Goal: Task Accomplishment & Management: Complete application form

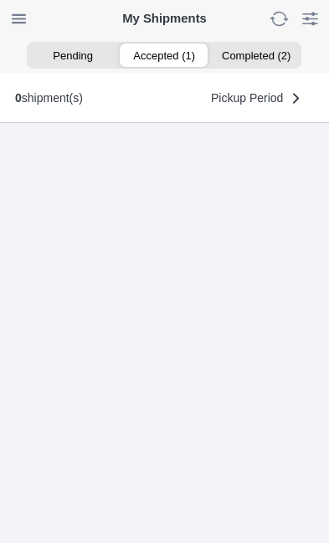
click at [171, 54] on ion-segment-button "Accepted (1)" at bounding box center [164, 54] width 91 height 23
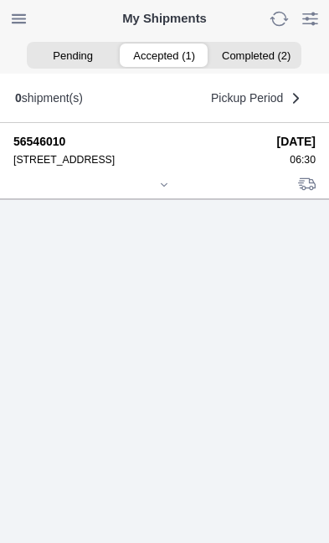
click at [164, 190] on icon at bounding box center [164, 185] width 10 height 10
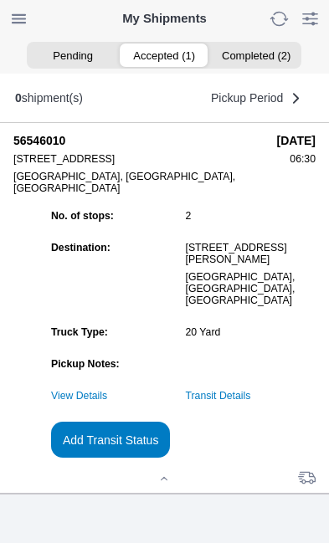
scroll to position [151, 0]
click at [170, 458] on button "Add Transit Status" at bounding box center [110, 440] width 119 height 36
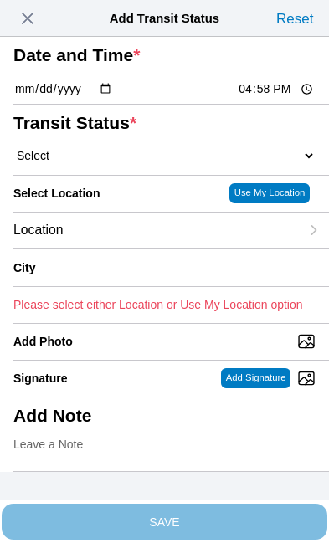
click at [274, 98] on input "16:58" at bounding box center [276, 89] width 79 height 18
click at [270, 98] on input "16:58" at bounding box center [276, 89] width 79 height 18
click at [33, 22] on span "button" at bounding box center [27, 18] width 23 height 23
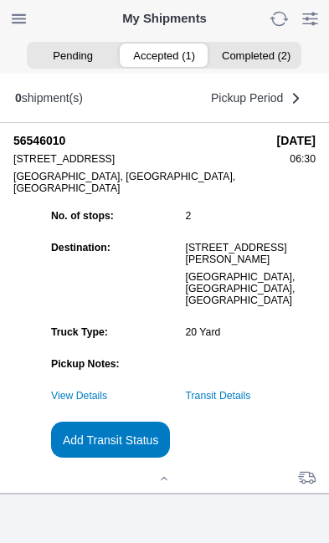
click at [251, 401] on link "Transit Details" at bounding box center [218, 396] width 65 height 12
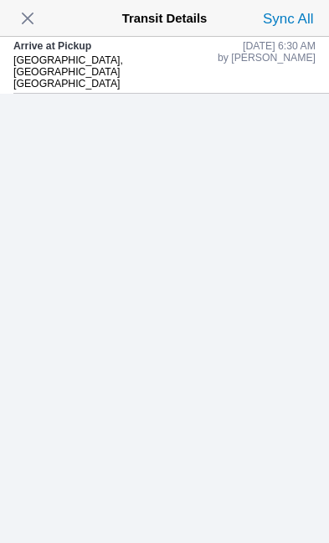
click at [35, 16] on span "button" at bounding box center [27, 18] width 23 height 23
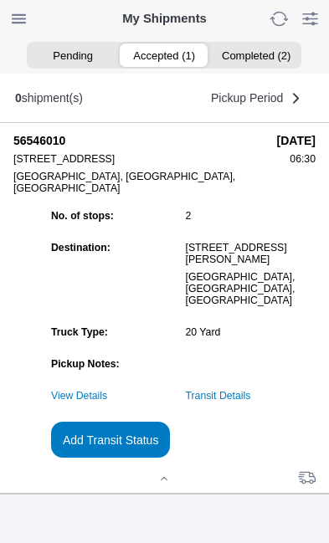
click at [0, 0] on slot "Add Transit Status" at bounding box center [0, 0] width 0 height 0
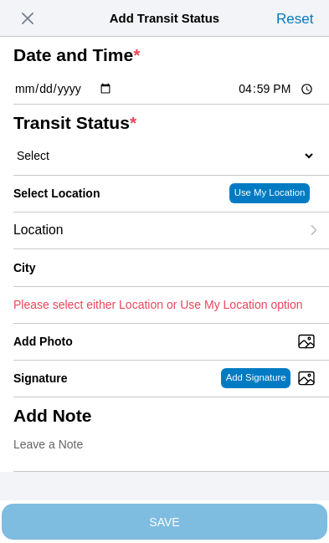
click at [275, 98] on input "16:59" at bounding box center [276, 89] width 79 height 18
type input "07:20"
click at [53, 163] on select "Select Arrive at Drop Off Arrive at Pickup Break Start Break Stop Depart Drop O…" at bounding box center [164, 155] width 302 height 15
select select "DPTPULOC"
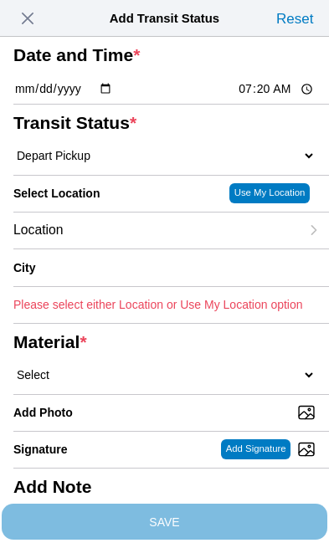
click at [141, 248] on div "Location" at bounding box center [156, 230] width 286 height 36
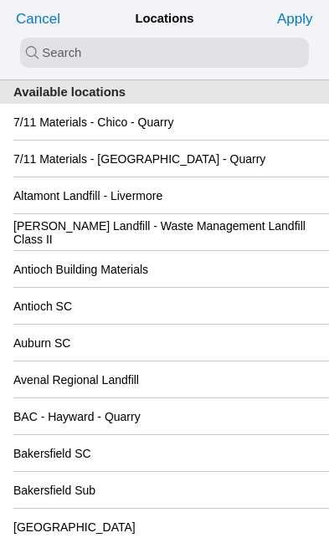
click at [42, 59] on input "search text" at bounding box center [164, 53] width 289 height 30
type input "heal"
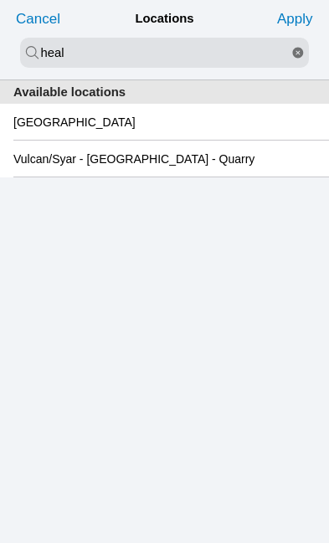
click at [0, 0] on slot "[GEOGRAPHIC_DATA]" at bounding box center [0, 0] width 0 height 0
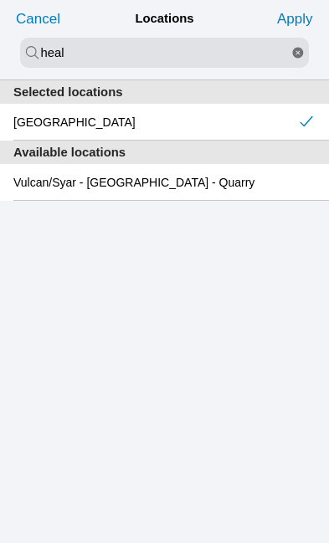
click at [0, 0] on slot "Apply" at bounding box center [0, 0] width 0 height 0
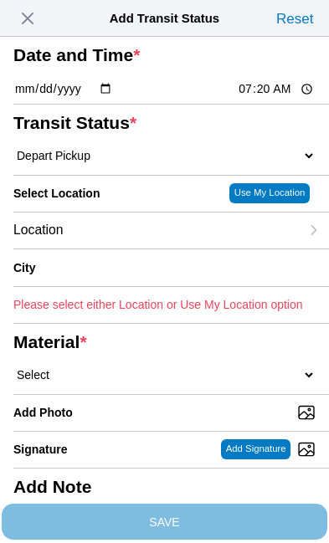
type input "[GEOGRAPHIC_DATA]"
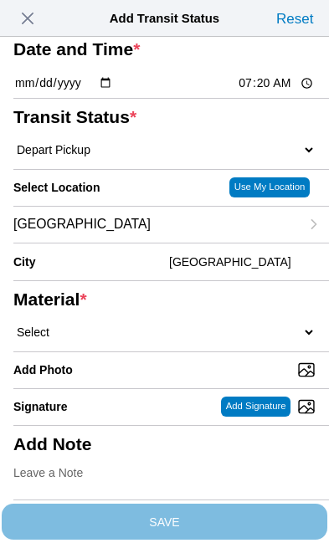
scroll to position [141, 0]
click at [121, 325] on select "Select 1" x 3" Rock 1" x 4" Rock 2" x 4" Rock Asphalt Cold Patch Backfill Spec …" at bounding box center [164, 332] width 302 height 15
select select "708654"
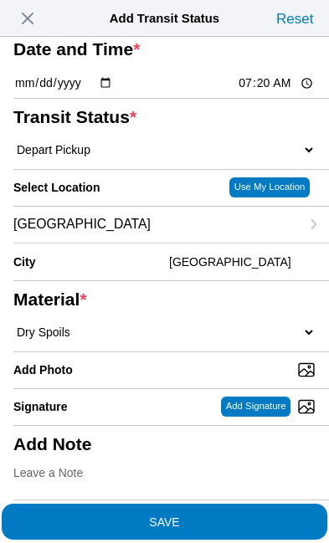
scroll to position [186, 0]
click at [237, 515] on span "SAVE" at bounding box center [164, 521] width 302 height 12
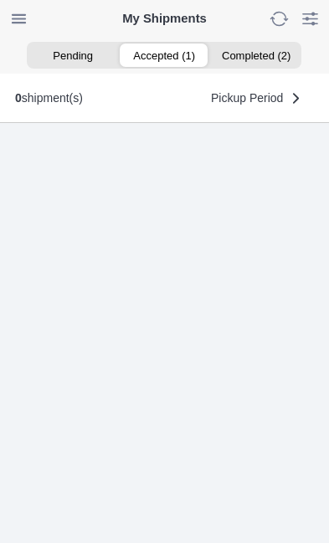
scroll to position [1, 0]
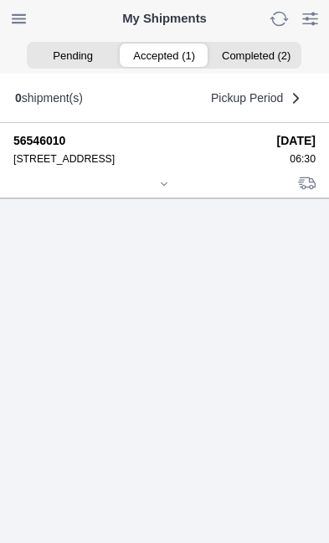
click at [162, 189] on icon at bounding box center [164, 184] width 10 height 10
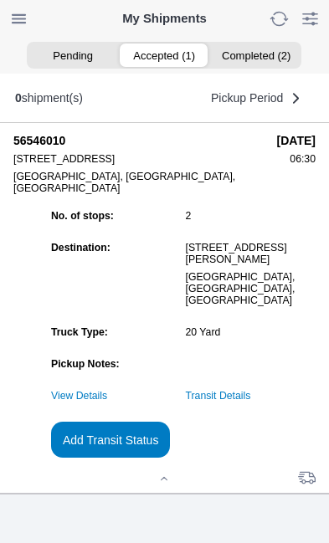
scroll to position [181, 0]
click at [0, 0] on slot "Add Transit Status" at bounding box center [0, 0] width 0 height 0
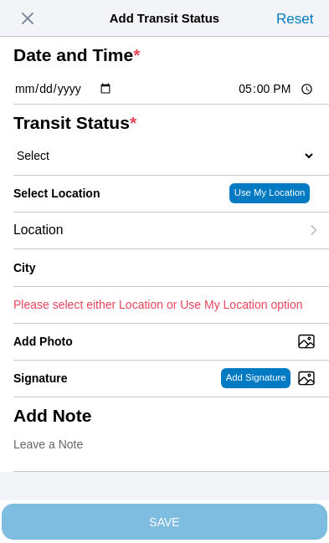
click at [285, 98] on input "17:00" at bounding box center [276, 89] width 79 height 18
type input "11:05"
click at [113, 163] on select "Select Arrive at Drop Off Arrive at Pickup Break Start Break Stop Depart Drop O…" at bounding box center [164, 155] width 302 height 15
select select "DPTDLVLOC"
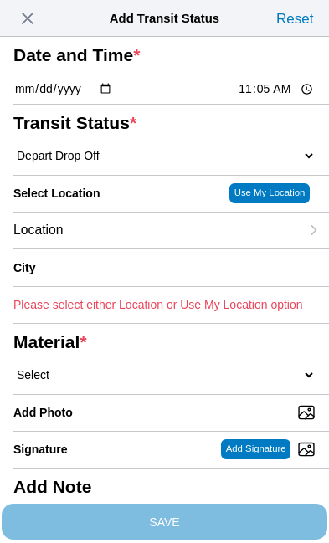
click at [139, 248] on div "Location" at bounding box center [156, 230] width 286 height 36
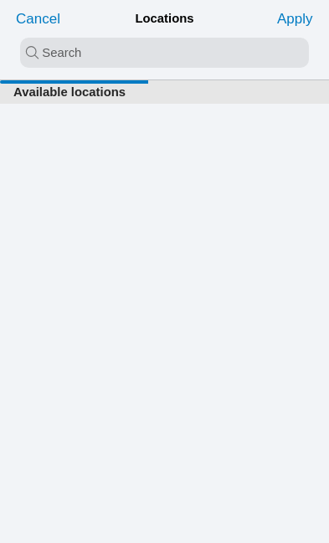
click at [44, 47] on input "search text" at bounding box center [164, 53] width 289 height 30
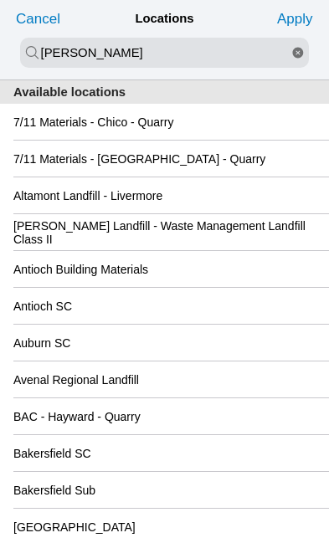
type input "[PERSON_NAME]"
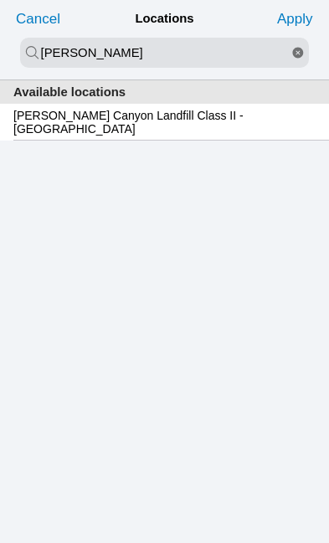
click at [0, 0] on slot "[PERSON_NAME] Canyon Landfill Class II - [GEOGRAPHIC_DATA]" at bounding box center [0, 0] width 0 height 0
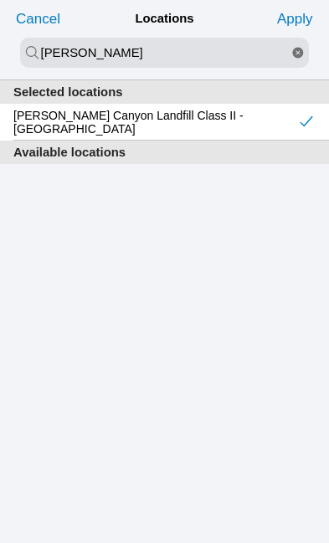
click at [0, 0] on slot "Apply" at bounding box center [0, 0] width 0 height 0
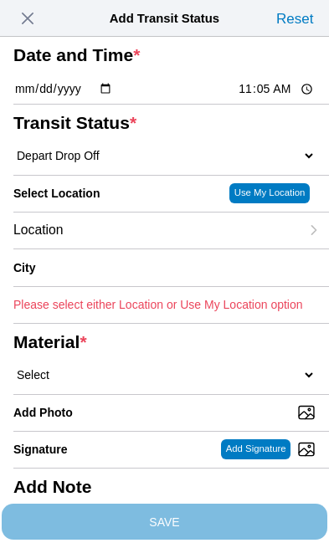
type input "[GEOGRAPHIC_DATA]"
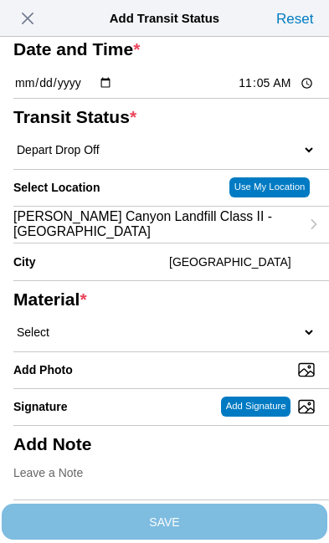
scroll to position [171, 0]
click at [131, 325] on select "Select 1" x 3" Rock 1" x 4" Rock 2" x 4" Rock Asphalt Cold Patch Backfill Spec …" at bounding box center [164, 332] width 302 height 15
select select "708654"
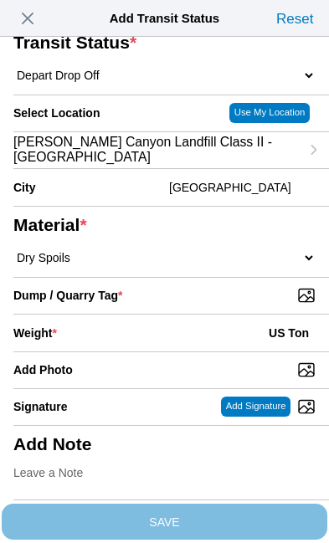
click at [247, 304] on input "Dump / Quarry Tag *" at bounding box center [170, 295] width 315 height 18
type input "C:\fakepath\image.jpg"
click at [144, 351] on div "Weight * US Ton" at bounding box center [164, 332] width 302 height 37
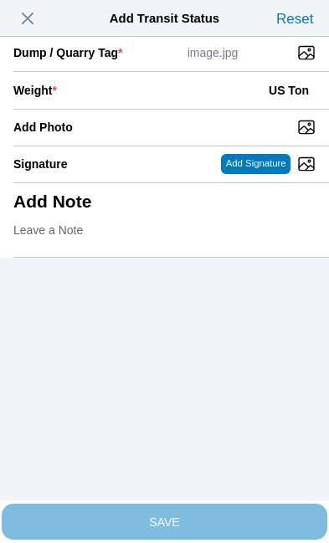
scroll to position [343, 0]
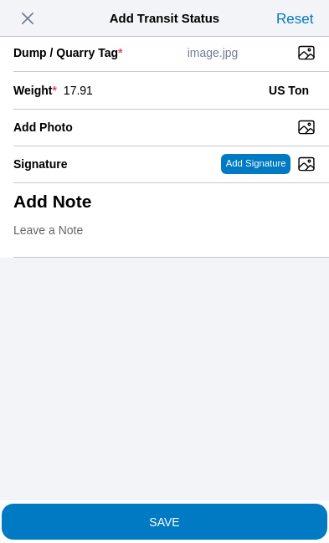
type input "17.91"
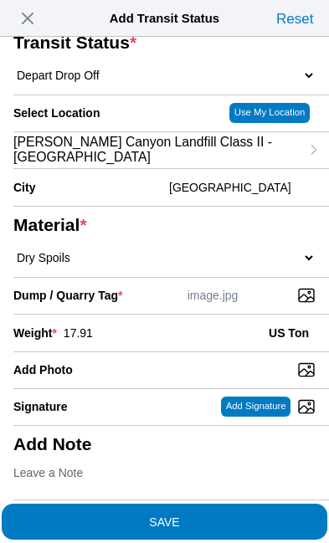
scroll to position [319, 0]
click at [238, 515] on span "SAVE" at bounding box center [164, 521] width 302 height 12
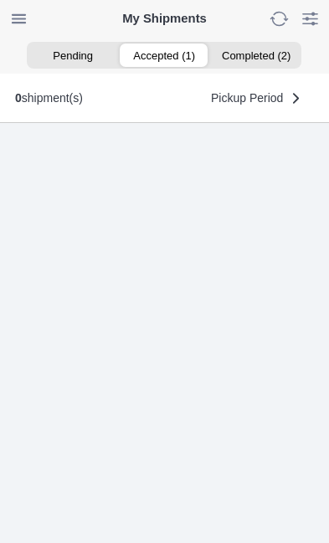
scroll to position [1, 0]
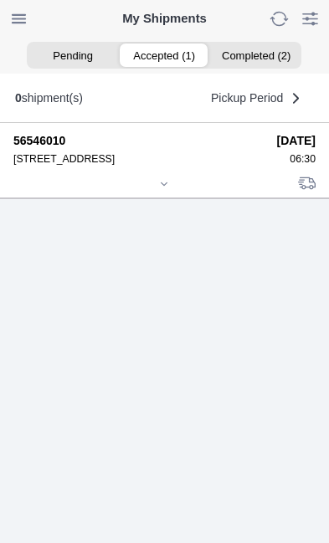
click at [166, 185] on icon at bounding box center [164, 183] width 6 height 3
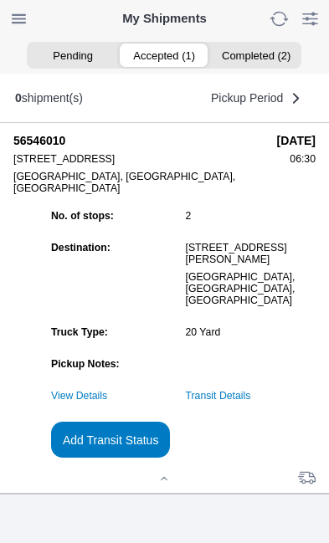
scroll to position [181, 0]
click at [251, 397] on link "Transit Details" at bounding box center [218, 396] width 65 height 12
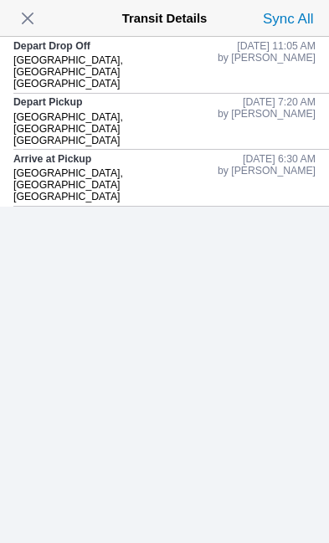
click at [35, 13] on span "button" at bounding box center [27, 18] width 23 height 23
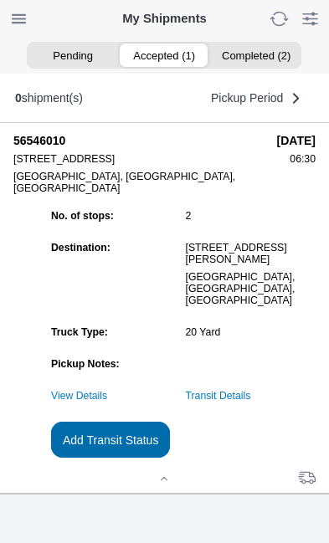
click at [0, 0] on slot "Add Transit Status" at bounding box center [0, 0] width 0 height 0
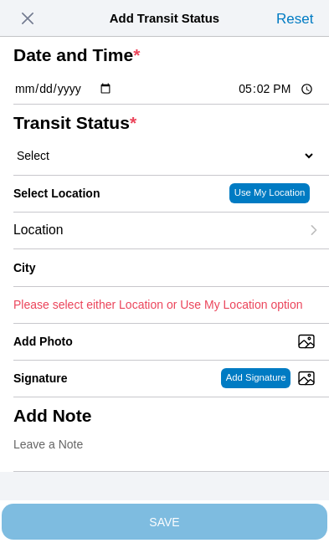
click at [282, 98] on input "17:02" at bounding box center [276, 89] width 79 height 18
type input "13:25"
click at [116, 163] on select "Select Arrive at Drop Off Arrive at Pickup Break Start Break Stop Depart Drop O…" at bounding box center [164, 155] width 302 height 15
select select "DPTPULOC"
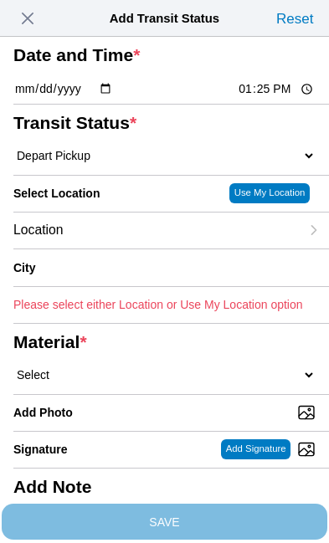
click at [133, 248] on div "Location" at bounding box center [156, 230] width 286 height 36
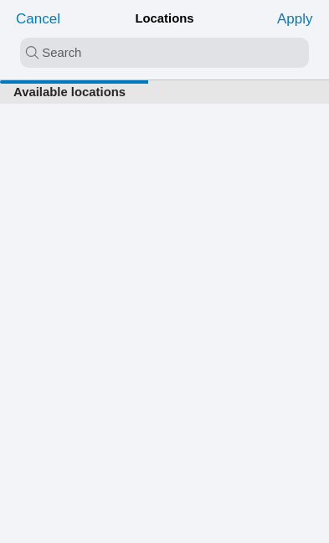
click at [64, 50] on input "search text" at bounding box center [164, 53] width 289 height 30
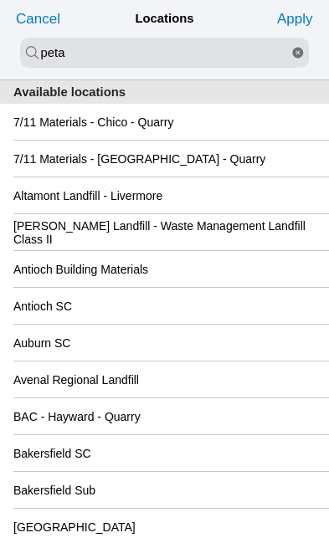
type input "peta"
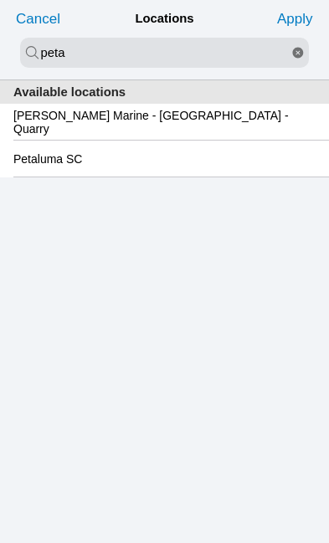
click at [0, 0] on slot "Petaluma SC" at bounding box center [0, 0] width 0 height 0
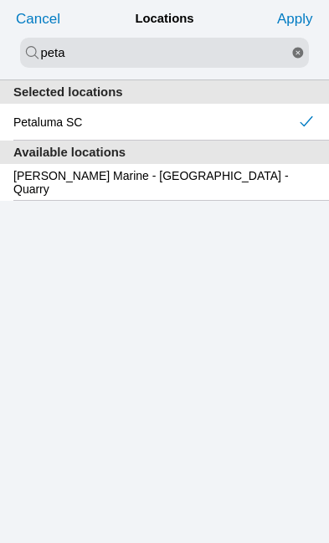
click at [0, 0] on slot "Apply" at bounding box center [0, 0] width 0 height 0
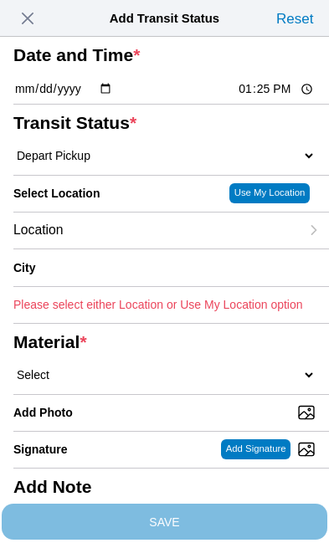
type input "Petaluma"
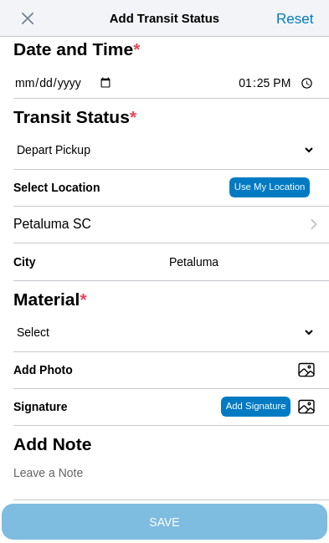
scroll to position [192, 0]
click at [141, 325] on select "Select 1" x 3" Rock 1" x 4" Rock 2" x 4" Rock Asphalt Cold Patch Backfill Spec …" at bounding box center [164, 332] width 302 height 15
select select "708654"
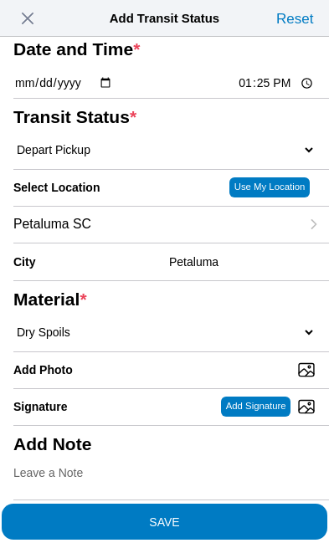
click at [245, 515] on span "SAVE" at bounding box center [164, 521] width 302 height 12
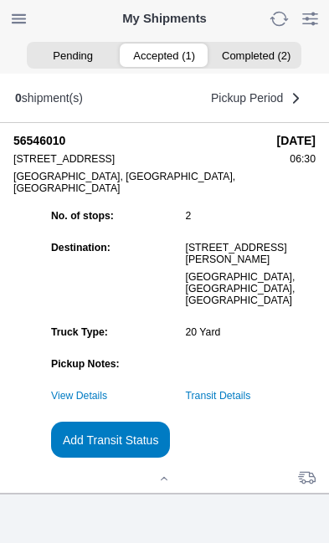
scroll to position [1, 0]
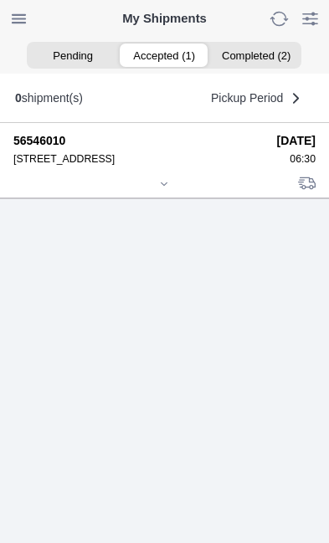
click at [171, 192] on div at bounding box center [164, 185] width 302 height 13
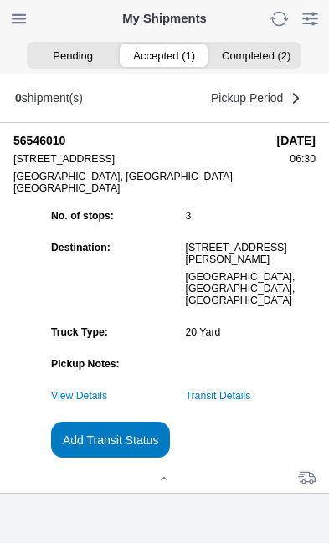
scroll to position [174, 0]
click at [251, 401] on link "Transit Details" at bounding box center [218, 396] width 65 height 12
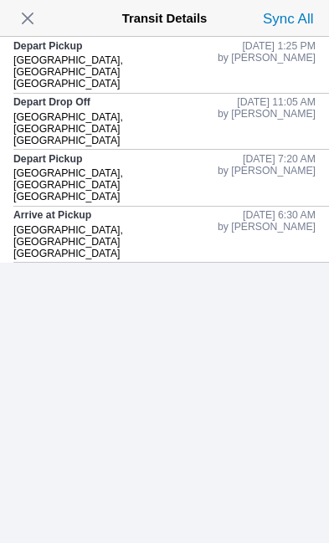
click at [32, 24] on span "button" at bounding box center [27, 18] width 23 height 23
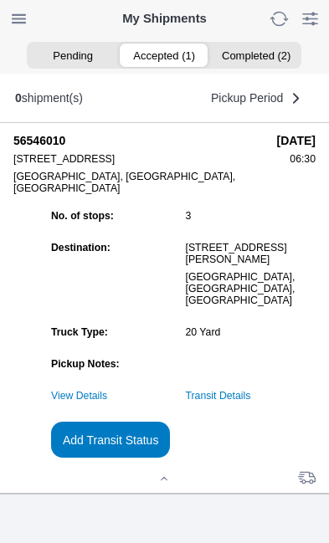
click at [0, 0] on slot "Add Transit Status" at bounding box center [0, 0] width 0 height 0
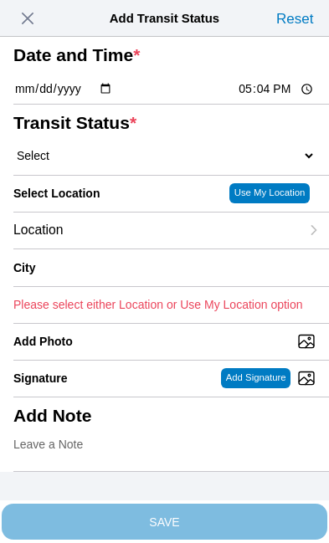
click at [277, 98] on input "17:04" at bounding box center [276, 89] width 79 height 18
type input "16:00"
click at [115, 163] on select "Select Arrive at Drop Off Arrive at Pickup Break Start Break Stop Depart Drop O…" at bounding box center [164, 155] width 302 height 15
select select "DPTDLVLOC"
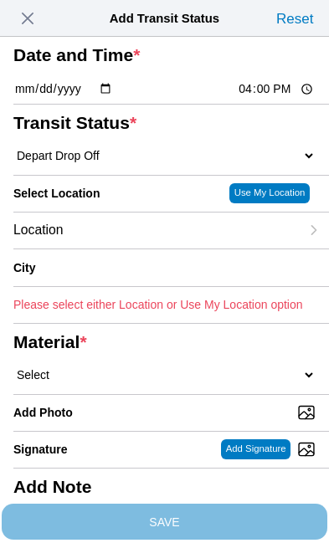
click at [141, 248] on div "Location" at bounding box center [156, 230] width 286 height 36
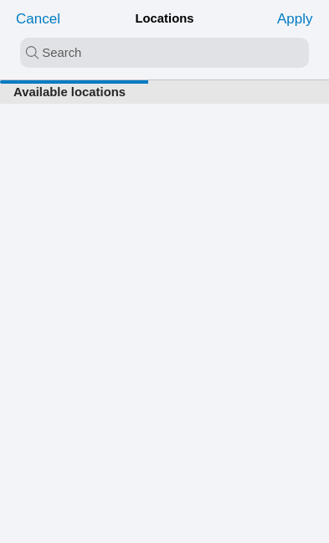
click at [43, 43] on input "search text" at bounding box center [164, 53] width 289 height 30
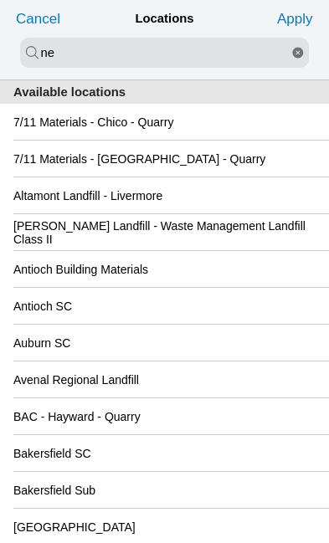
type input "n"
type input "[PERSON_NAME]"
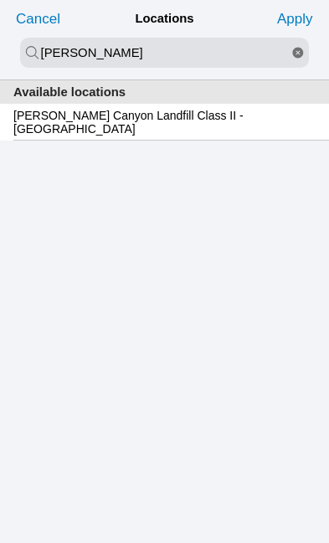
click at [0, 0] on slot "Apply" at bounding box center [0, 0] width 0 height 0
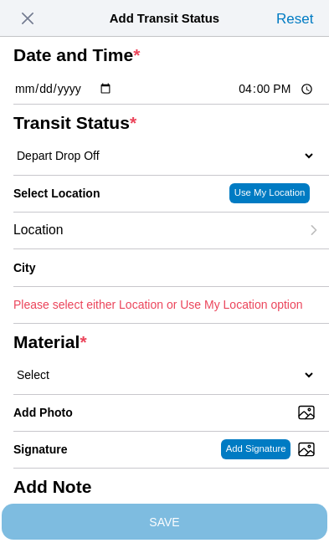
scroll to position [0, 0]
click at [149, 248] on div "Location" at bounding box center [156, 230] width 286 height 36
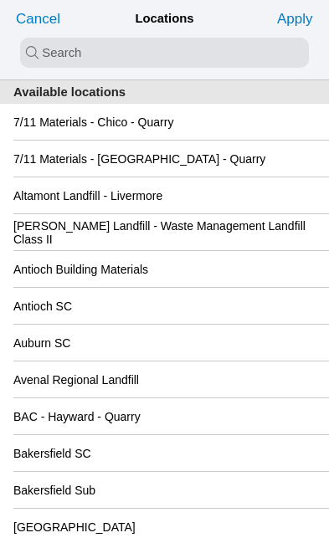
click at [46, 50] on input "search text" at bounding box center [164, 53] width 289 height 30
type input "[PERSON_NAME]"
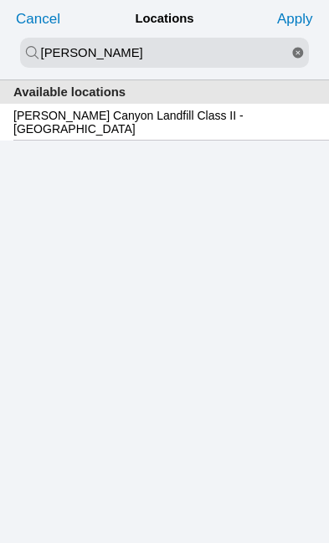
click at [315, 130] on div "[PERSON_NAME] Canyon Landfill Class II - [GEOGRAPHIC_DATA]" at bounding box center [170, 122] width 315 height 37
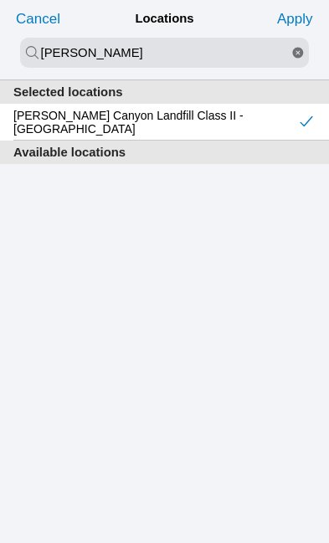
click at [0, 0] on slot "Apply" at bounding box center [0, 0] width 0 height 0
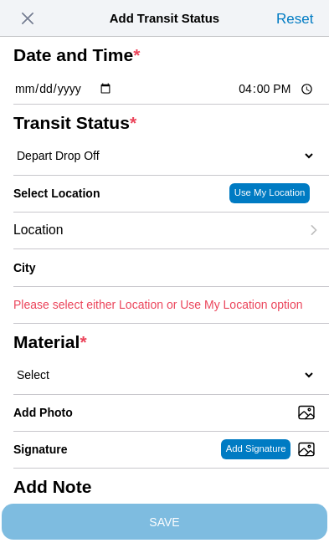
type input "[GEOGRAPHIC_DATA]"
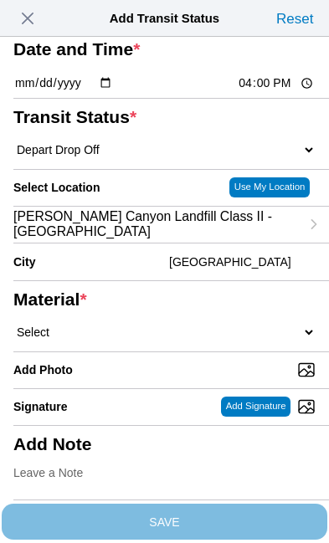
scroll to position [190, 0]
click at [136, 325] on select "Select 1" x 3" Rock 1" x 4" Rock 2" x 4" Rock Asphalt Cold Patch Backfill Spec …" at bounding box center [164, 332] width 302 height 15
select select "708654"
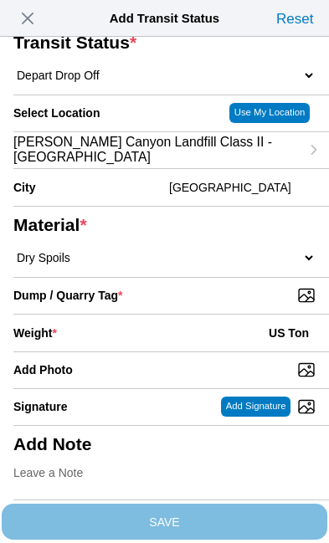
click at [249, 304] on input "Dump / Quarry Tag *" at bounding box center [170, 295] width 315 height 18
type input "C:\fakepath\image.jpg"
click at [135, 351] on div "Weight * US Ton" at bounding box center [164, 332] width 302 height 37
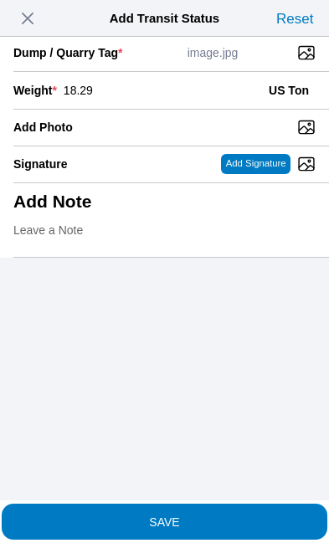
scroll to position [496, 0]
type input "18.29"
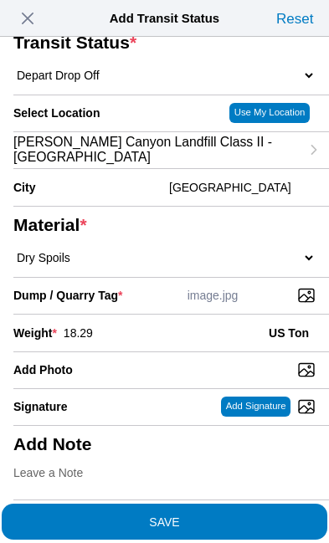
scroll to position [319, 0]
click at [237, 515] on span "SAVE" at bounding box center [164, 521] width 302 height 12
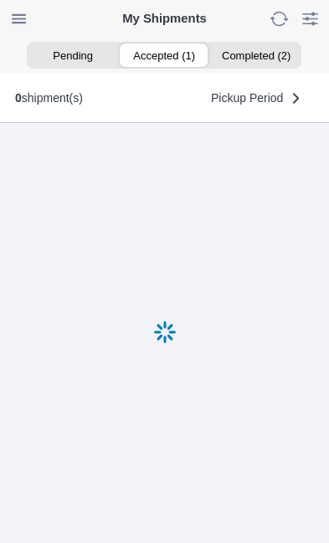
scroll to position [1, 0]
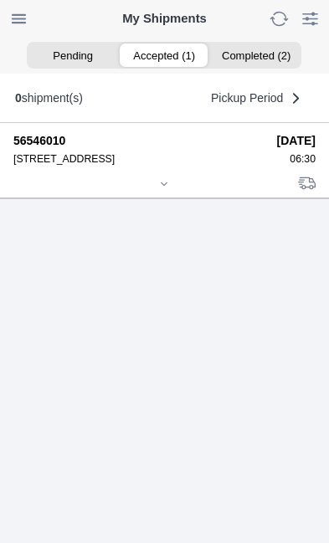
click at [169, 189] on icon at bounding box center [164, 184] width 10 height 10
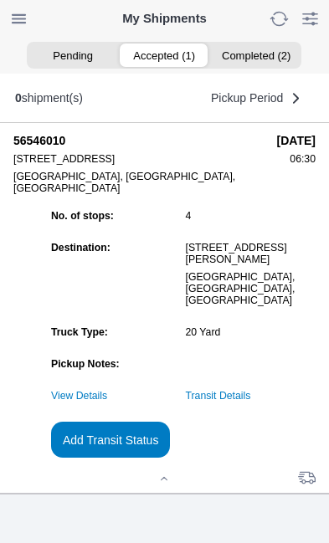
scroll to position [176, 0]
click at [251, 401] on link "Transit Details" at bounding box center [218, 396] width 65 height 12
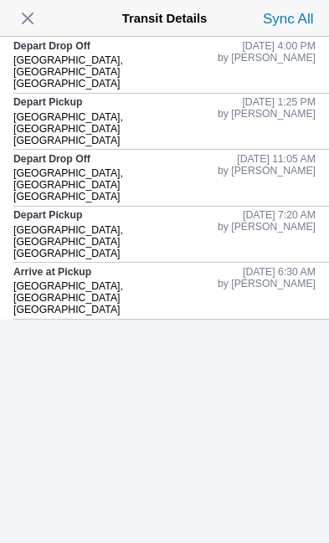
click at [33, 10] on span "button" at bounding box center [27, 18] width 23 height 23
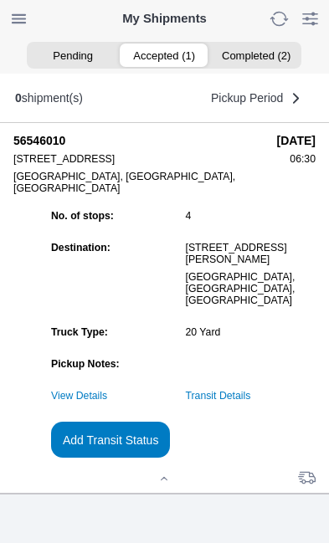
click at [0, 0] on slot "Add Transit Status" at bounding box center [0, 0] width 0 height 0
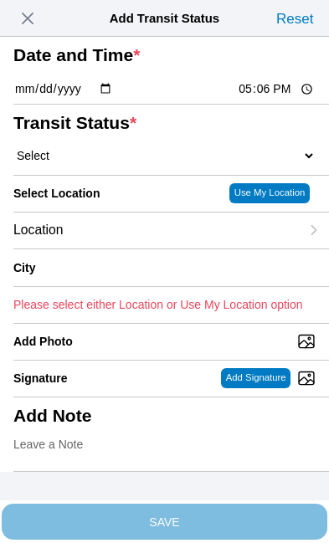
click at [276, 98] on input "17:06" at bounding box center [276, 89] width 79 height 18
type input "16:01"
click at [114, 163] on select "Select Arrive at Drop Off Arrive at Pickup Break Start Break Stop Depart Drop O…" at bounding box center [164, 155] width 302 height 15
select select "BREAKSTART"
click at [141, 248] on div "Location" at bounding box center [156, 230] width 286 height 36
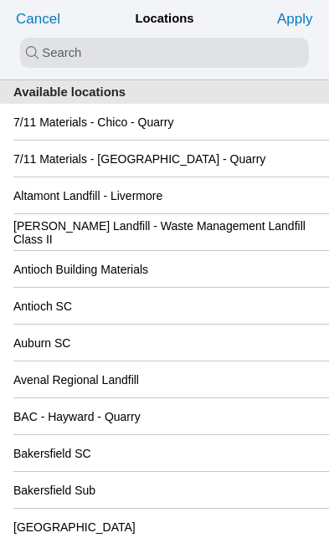
click at [51, 51] on input "search text" at bounding box center [164, 53] width 289 height 30
type input "[PERSON_NAME]"
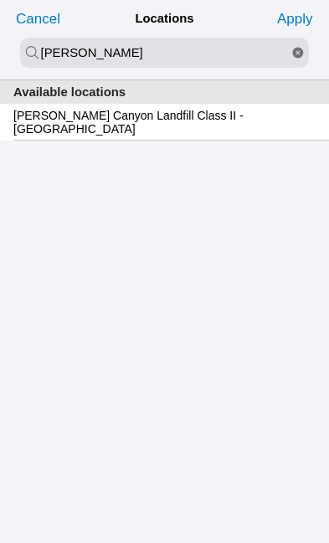
click at [0, 0] on slot "[PERSON_NAME] Canyon Landfill Class II - [GEOGRAPHIC_DATA]" at bounding box center [0, 0] width 0 height 0
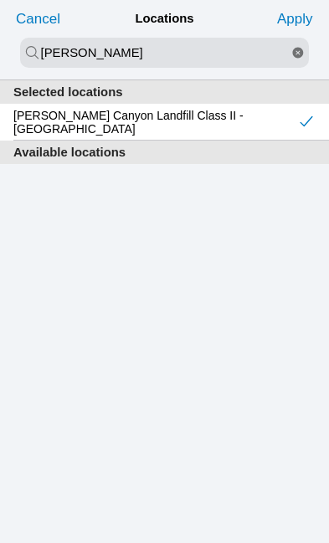
click at [0, 0] on slot "Apply" at bounding box center [0, 0] width 0 height 0
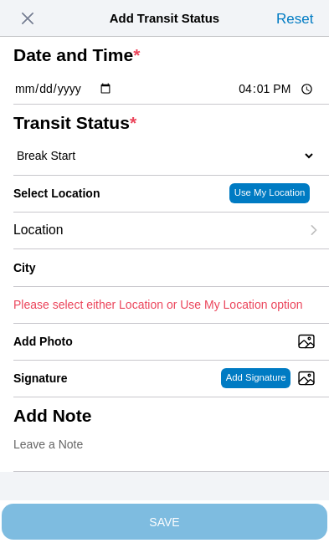
type input "[GEOGRAPHIC_DATA]"
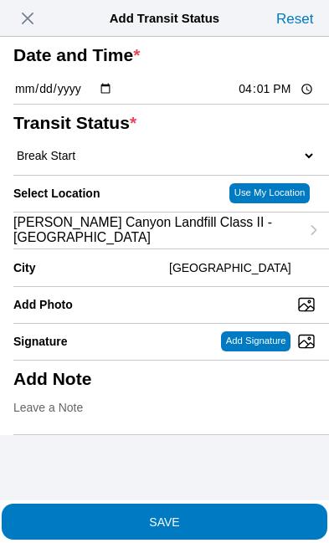
click at [240, 515] on span "SAVE" at bounding box center [164, 521] width 302 height 12
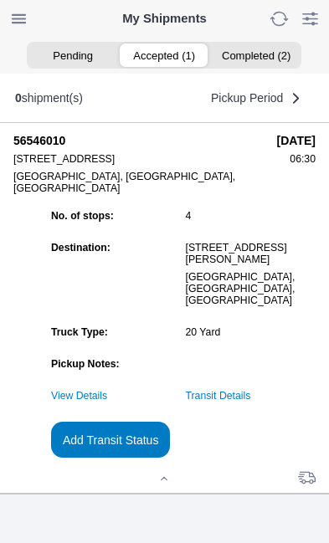
click at [251, 401] on link "Transit Details" at bounding box center [218, 396] width 65 height 12
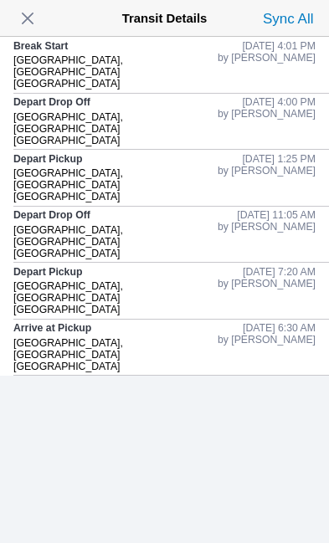
click at [38, 13] on span "button" at bounding box center [27, 18] width 23 height 23
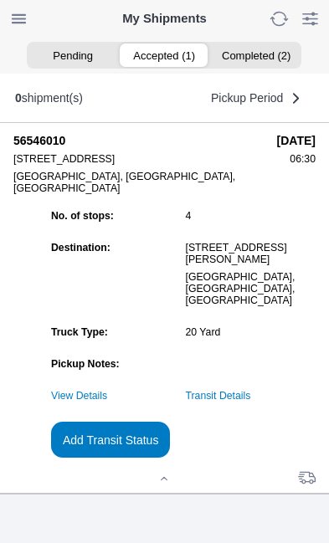
click at [0, 0] on slot "Add Transit Status" at bounding box center [0, 0] width 0 height 0
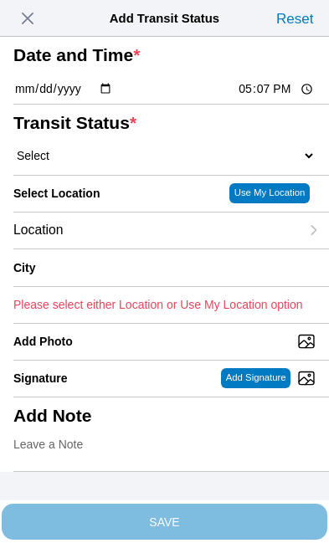
click at [278, 98] on input "17:07" at bounding box center [276, 89] width 79 height 18
type input "16:03"
click at [119, 163] on select "Select Arrive at Drop Off Arrive at Pickup Break Start Break Stop Depart Drop O…" at bounding box center [164, 155] width 302 height 15
select select "BREAKSTOP"
click at [139, 248] on div "Location" at bounding box center [156, 230] width 286 height 36
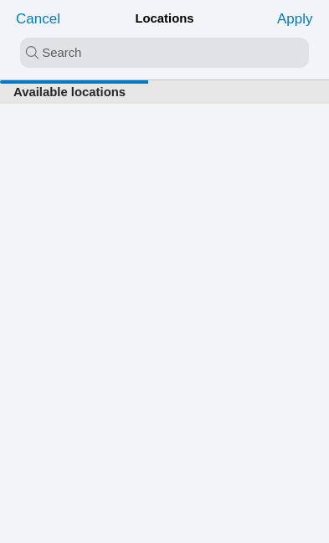
click at [63, 48] on input "search text" at bounding box center [164, 53] width 289 height 30
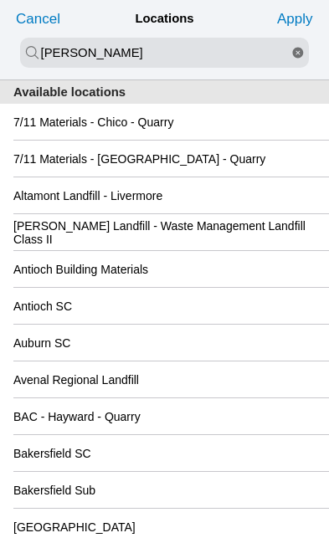
type input "[PERSON_NAME]"
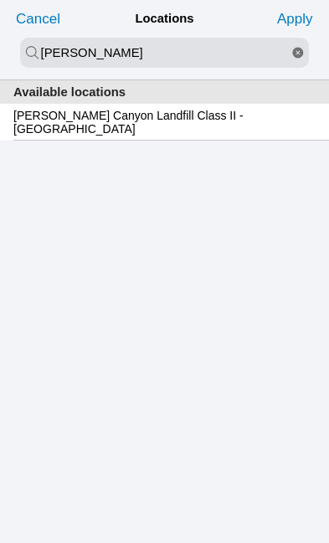
click at [0, 0] on slot "[PERSON_NAME] Canyon Landfill Class II - [GEOGRAPHIC_DATA]" at bounding box center [0, 0] width 0 height 0
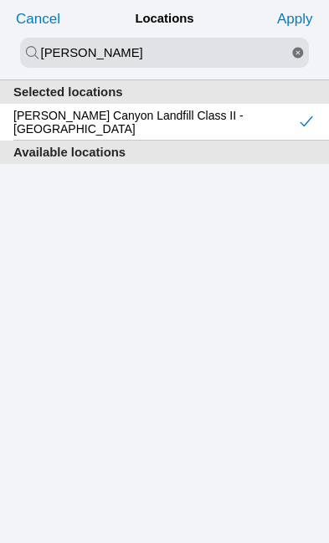
click at [0, 0] on slot "Apply" at bounding box center [0, 0] width 0 height 0
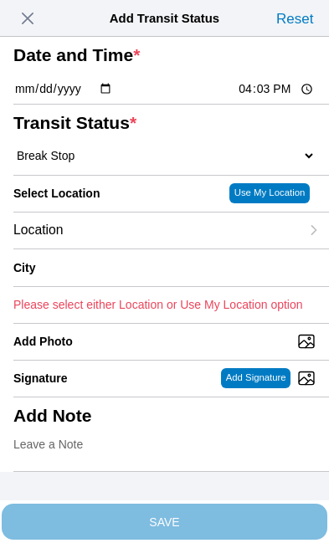
type input "[GEOGRAPHIC_DATA]"
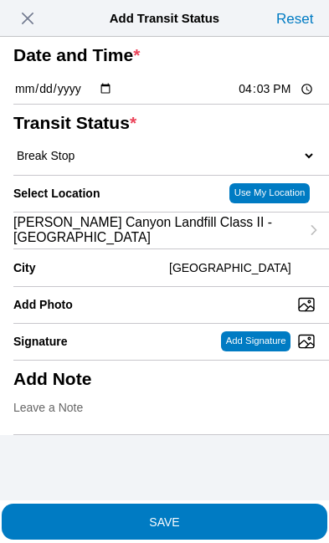
click at [282, 98] on input "16:03" at bounding box center [276, 89] width 79 height 18
type input "16:30"
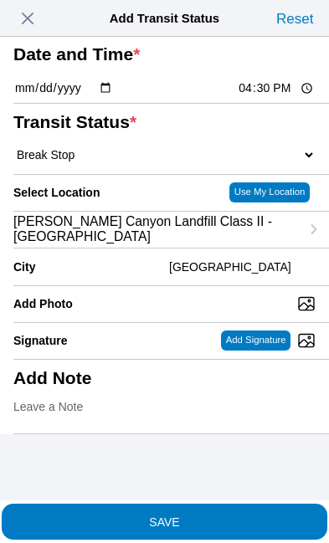
scroll to position [115, 0]
click at [222, 515] on span "SAVE" at bounding box center [164, 521] width 302 height 12
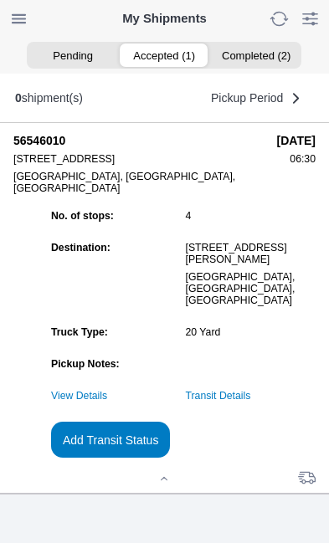
click at [251, 401] on link "Transit Details" at bounding box center [218, 396] width 65 height 12
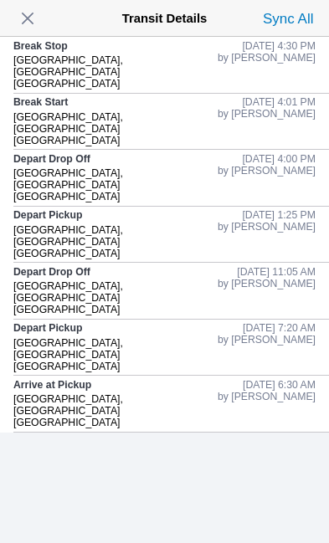
click at [38, 14] on span "button" at bounding box center [27, 18] width 23 height 23
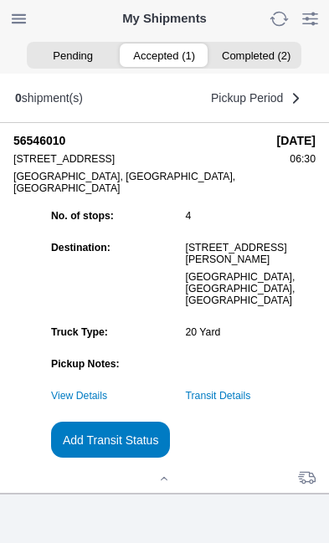
click at [0, 0] on slot "Add Transit Status" at bounding box center [0, 0] width 0 height 0
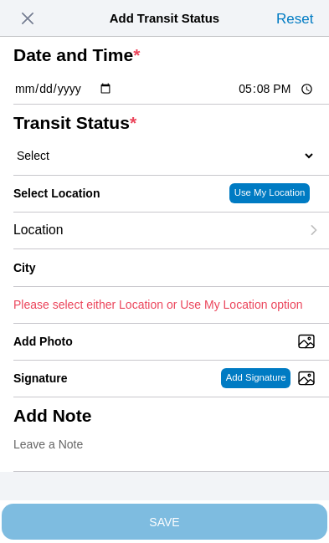
click at [273, 98] on input "17:08" at bounding box center [276, 89] width 79 height 18
type input "19:00"
click at [121, 163] on select "Select Arrive at Drop Off Arrive at Pickup Break Start Break Stop Depart Drop O…" at bounding box center [164, 155] width 302 height 15
select select "DELIVRED"
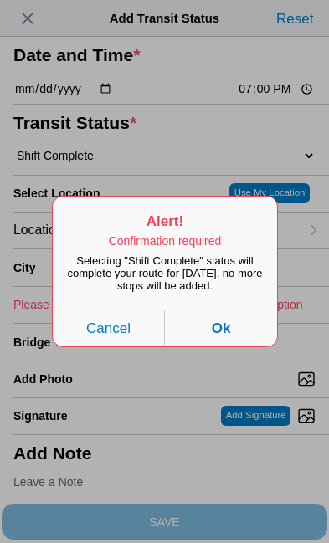
click at [235, 346] on button "Ok" at bounding box center [221, 327] width 112 height 37
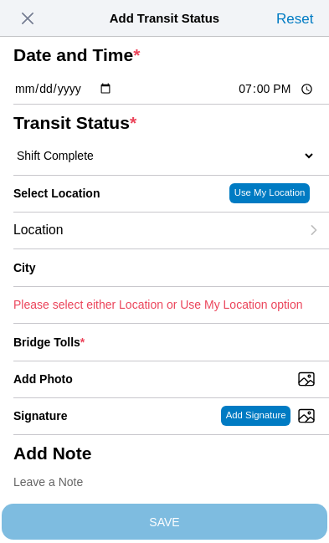
click at [136, 248] on div "Location" at bounding box center [156, 230] width 286 height 36
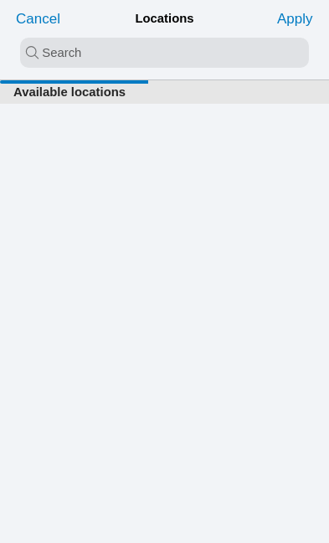
click at [46, 54] on input "search text" at bounding box center [164, 53] width 289 height 30
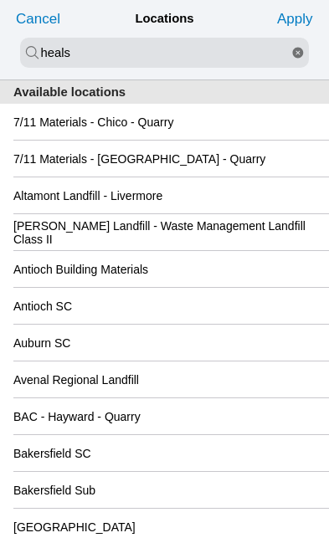
type input "heals"
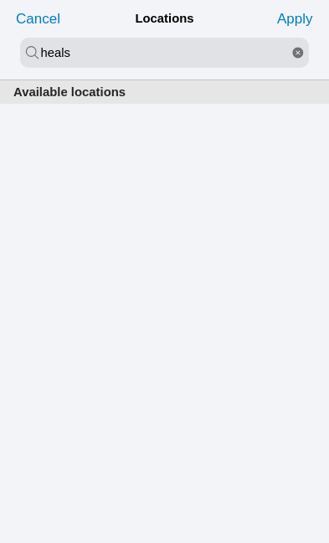
click at [301, 54] on icon "reset" at bounding box center [297, 53] width 13 height 30
click at [38, 52] on input "search text" at bounding box center [164, 53] width 289 height 30
click at [0, 0] on slot "Cancel" at bounding box center [0, 0] width 0 height 0
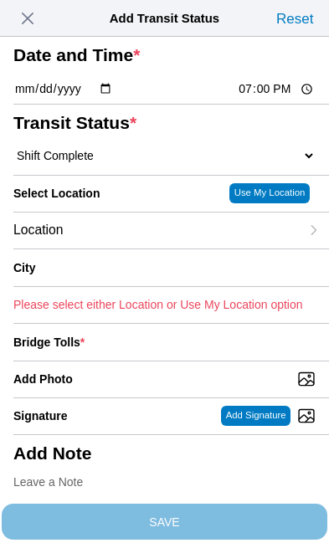
click at [134, 248] on div "Location" at bounding box center [156, 230] width 286 height 36
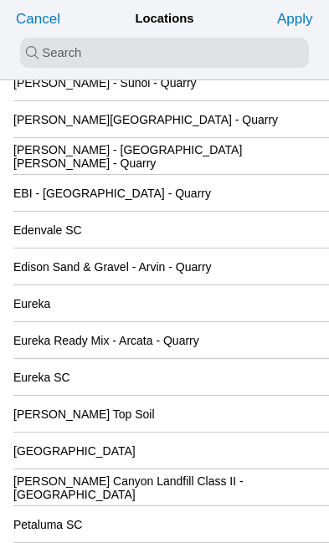
scroll to position [1663, 0]
click at [0, 0] on slot "[GEOGRAPHIC_DATA]" at bounding box center [0, 0] width 0 height 0
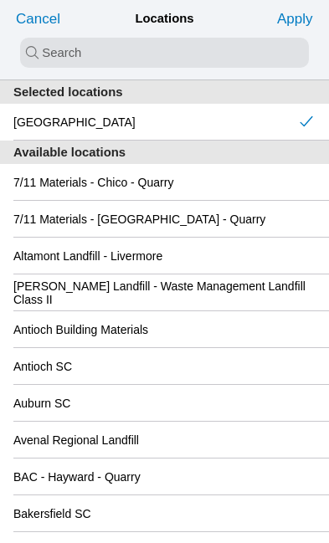
scroll to position [0, 0]
click at [0, 0] on slot "Apply" at bounding box center [0, 0] width 0 height 0
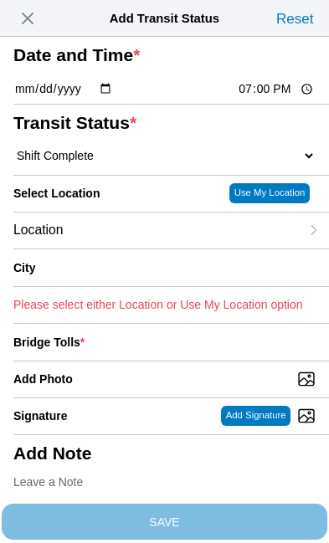
type input "[GEOGRAPHIC_DATA]"
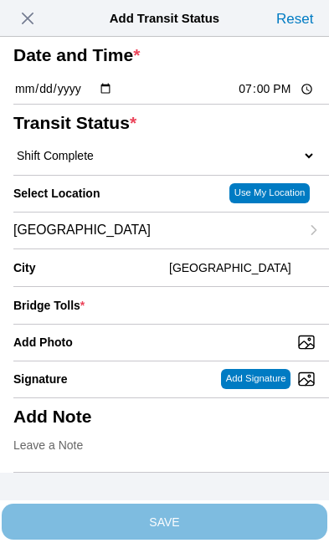
click at [190, 324] on div "Bridge Tolls *" at bounding box center [164, 305] width 302 height 37
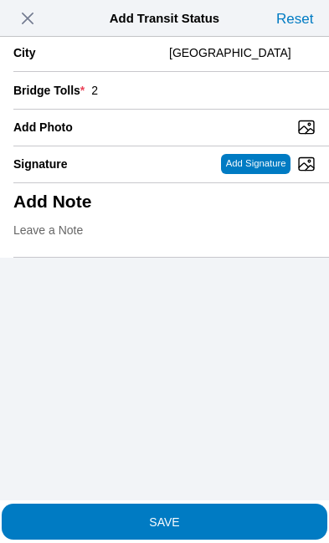
scroll to position [294, 0]
type input "2"
click at [147, 136] on input "Add Photo" at bounding box center [170, 127] width 315 height 18
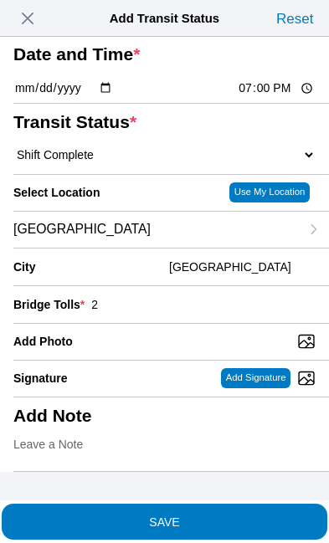
scroll to position [139, 0]
type input "C:\fakepath\image.jpg"
click at [236, 515] on span "SAVE" at bounding box center [164, 521] width 302 height 12
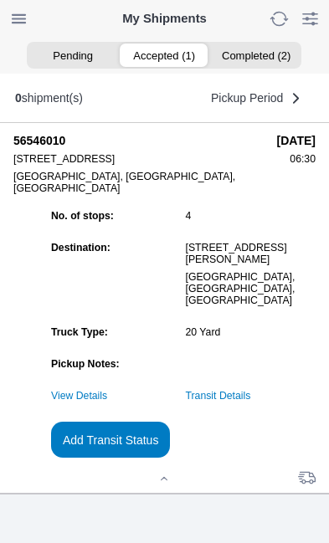
scroll to position [1, 0]
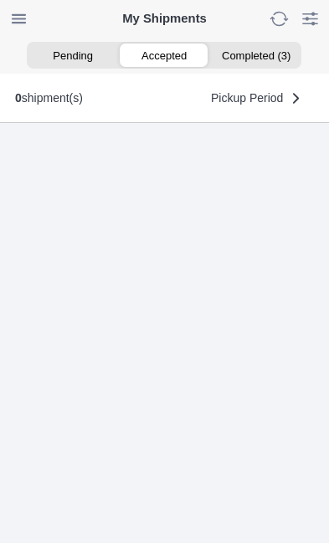
click at [268, 51] on ion-segment-button "Completed (3)" at bounding box center [255, 54] width 91 height 23
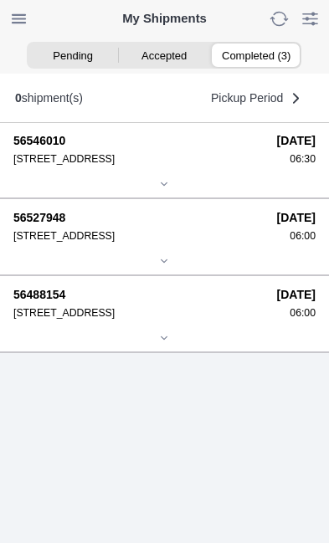
click at [277, 165] on div "06:30" at bounding box center [296, 159] width 38 height 12
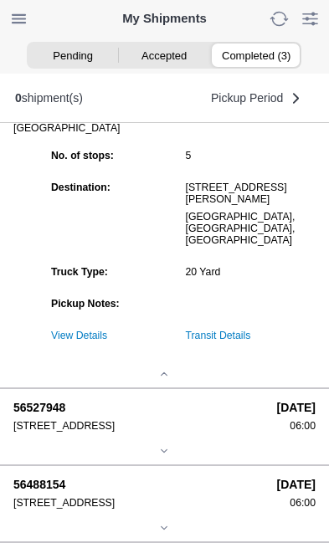
scroll to position [198, 0]
click at [251, 341] on link "Transit Details" at bounding box center [218, 336] width 65 height 12
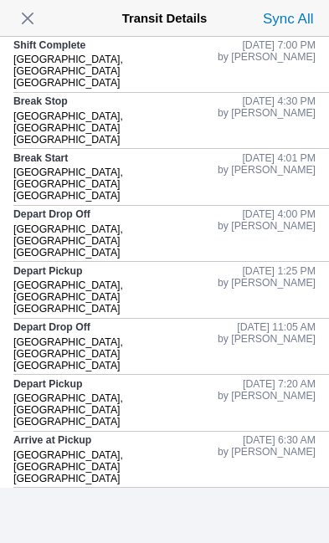
scroll to position [51, 0]
